Goal: Information Seeking & Learning: Learn about a topic

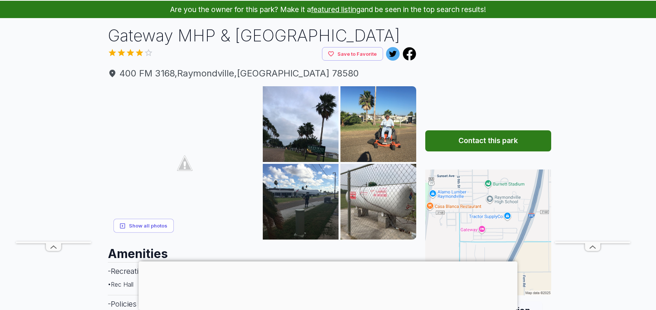
scroll to position [43, 0]
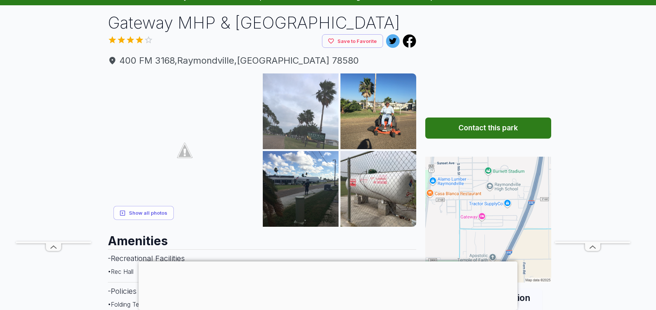
click at [277, 139] on img at bounding box center [301, 112] width 76 height 76
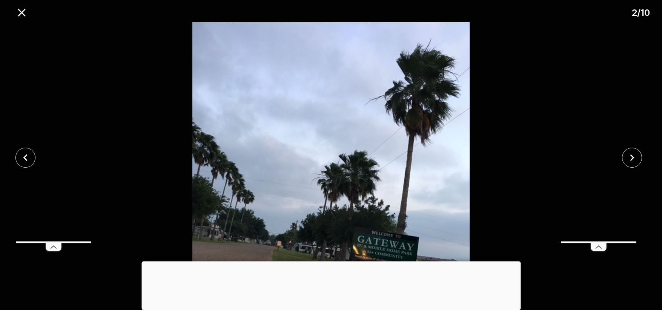
click at [335, 262] on div at bounding box center [330, 262] width 379 height 0
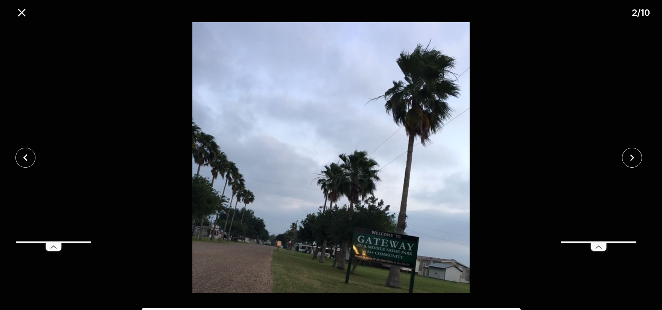
click at [354, 168] on img at bounding box center [330, 157] width 551 height 271
click at [443, 148] on img at bounding box center [330, 157] width 551 height 271
click at [15, 10] on icon "close" at bounding box center [21, 12] width 13 height 13
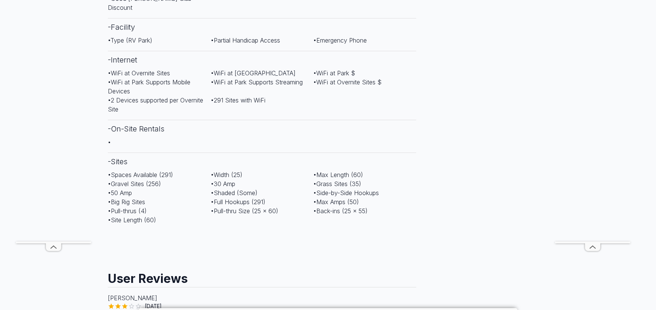
scroll to position [443, 0]
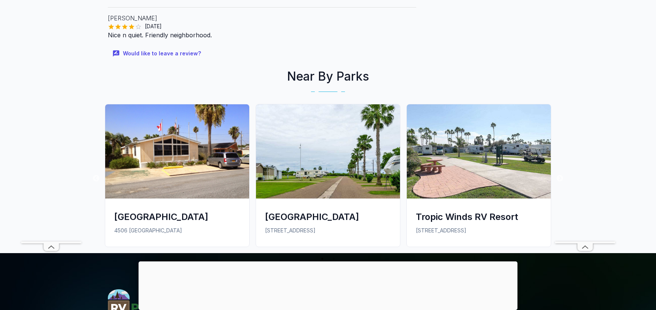
scroll to position [902, 0]
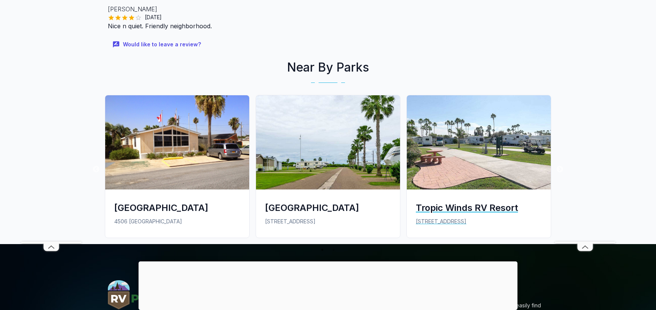
click at [463, 124] on img at bounding box center [479, 142] width 144 height 94
